Goal: Information Seeking & Learning: Check status

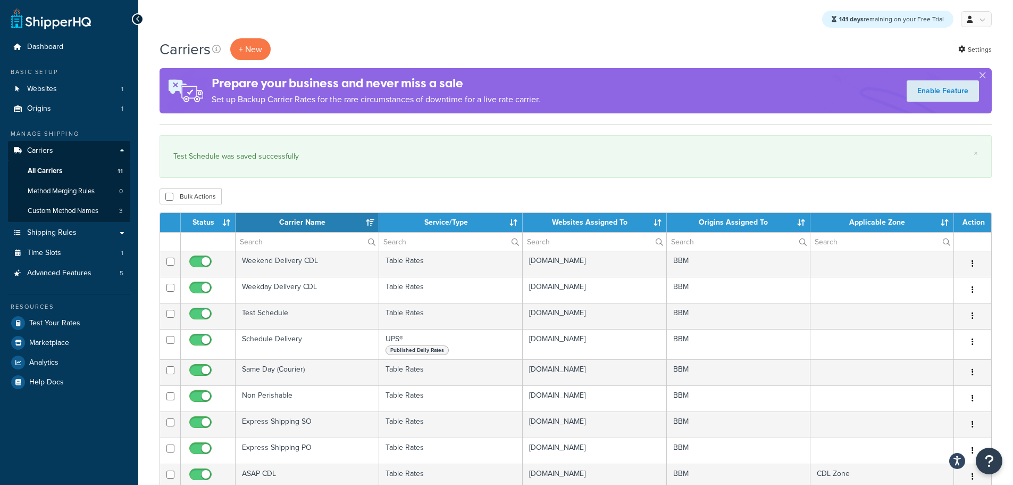
select select "15"
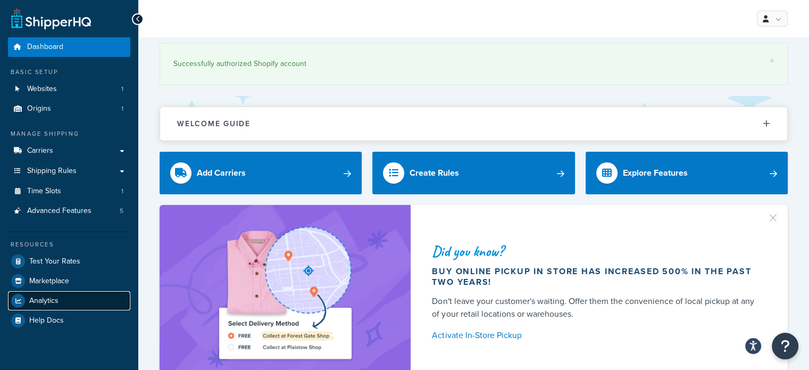
click at [43, 301] on span "Analytics" at bounding box center [43, 300] width 29 height 9
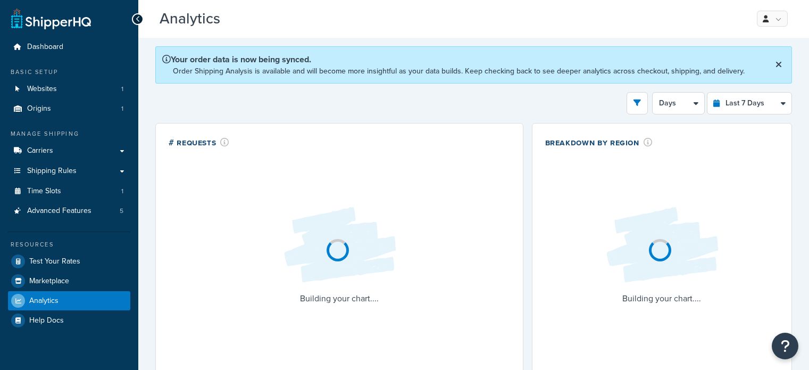
select select "last_7_days"
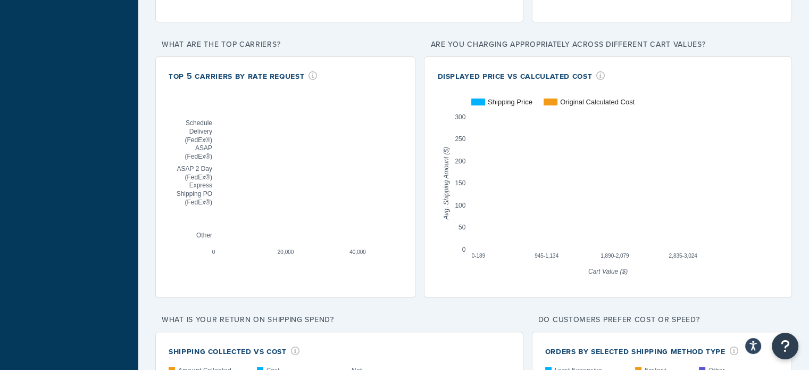
scroll to position [361, 0]
